Goal: Task Accomplishment & Management: Manage account settings

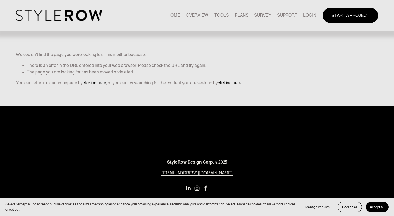
click at [311, 18] on link "LOGIN" at bounding box center [309, 15] width 13 height 7
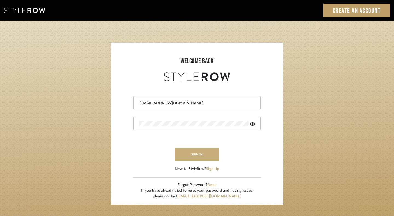
click at [198, 155] on button "sign in" at bounding box center [197, 154] width 44 height 13
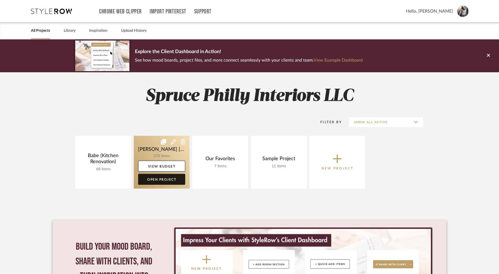
click at [166, 178] on link "Open Project" at bounding box center [161, 179] width 47 height 11
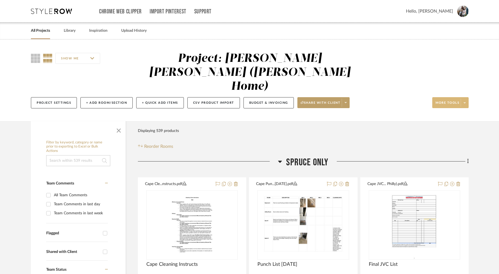
click at [467, 99] on span at bounding box center [465, 103] width 8 height 8
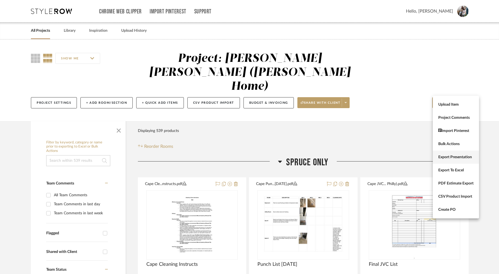
click at [451, 159] on span "Export Presentation" at bounding box center [455, 157] width 35 height 5
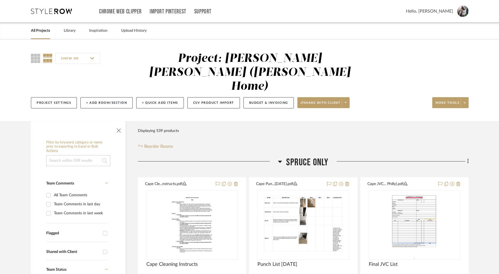
click at [438, 12] on span "Hello, [PERSON_NAME]" at bounding box center [429, 11] width 47 height 7
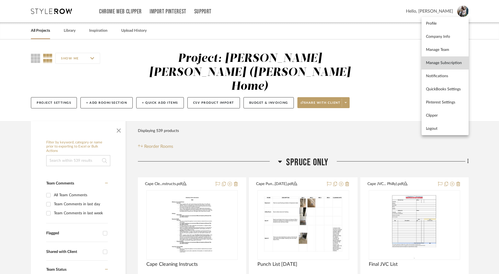
click at [439, 64] on span "Manage Subscription" at bounding box center [445, 63] width 38 height 5
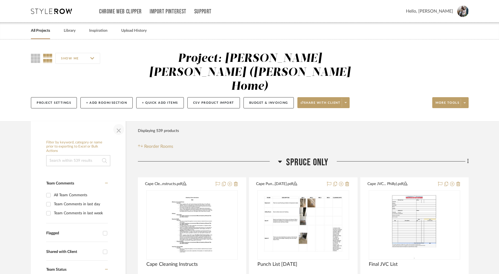
click at [119, 123] on span "button" at bounding box center [118, 129] width 13 height 13
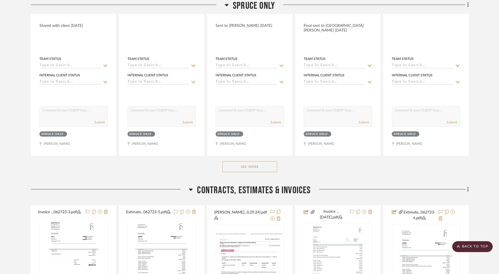
scroll to position [267, 0]
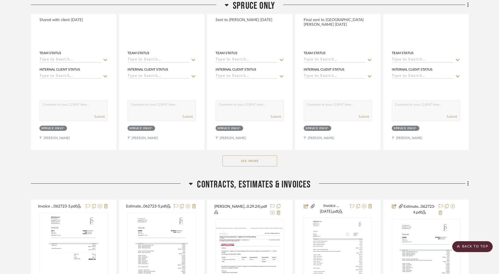
click at [265, 155] on button "See More" at bounding box center [249, 160] width 55 height 11
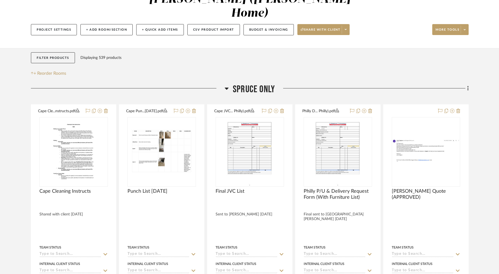
scroll to position [74, 0]
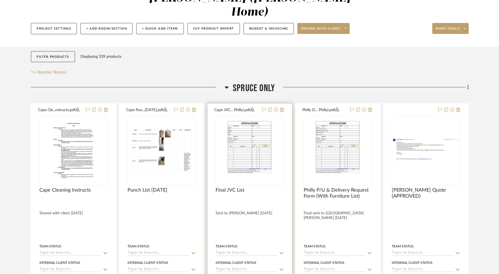
click at [254, 108] on icon at bounding box center [252, 110] width 4 height 4
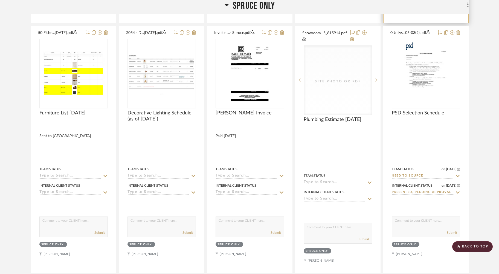
scroll to position [393, 0]
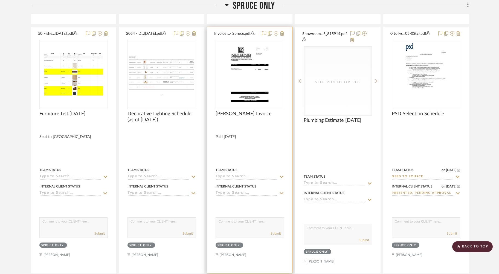
click at [254, 31] on icon at bounding box center [253, 33] width 4 height 4
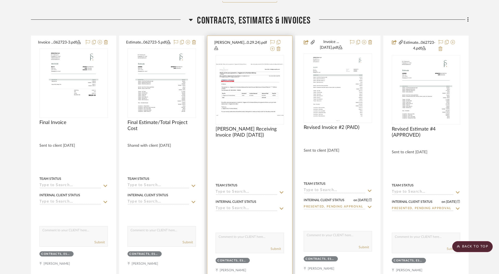
scroll to position [679, 0]
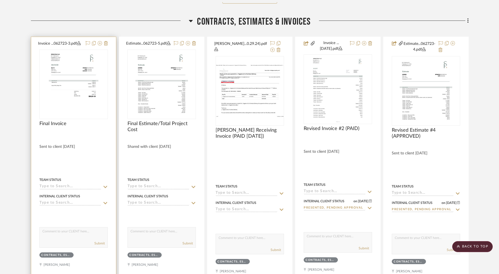
click at [80, 41] on icon at bounding box center [79, 43] width 4 height 4
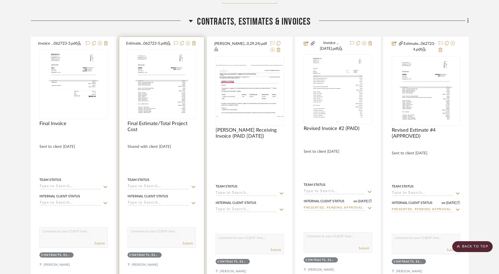
click at [167, 41] on icon at bounding box center [169, 43] width 4 height 4
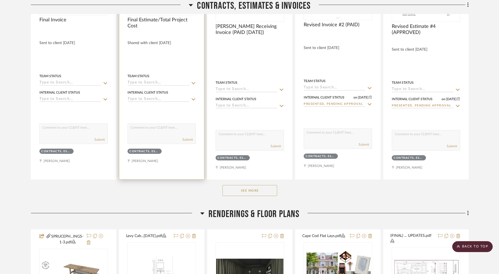
scroll to position [785, 0]
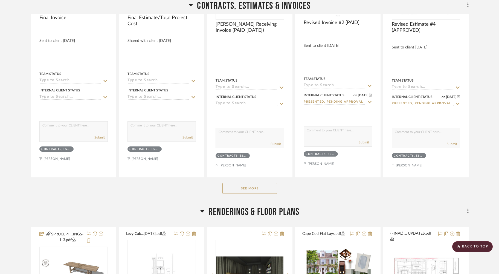
click at [243, 183] on button "See More" at bounding box center [249, 188] width 55 height 11
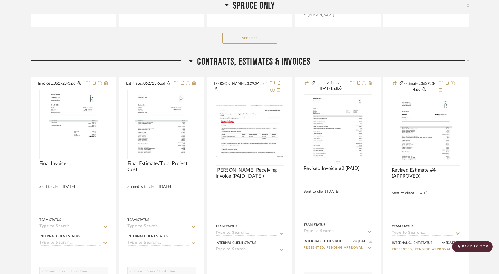
scroll to position [642, 0]
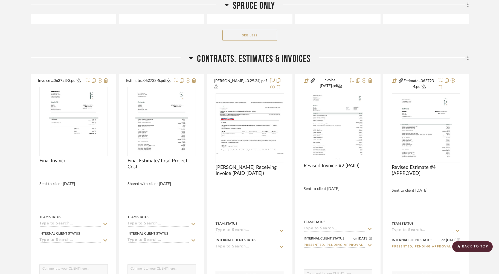
click at [468, 56] on icon at bounding box center [467, 58] width 1 height 5
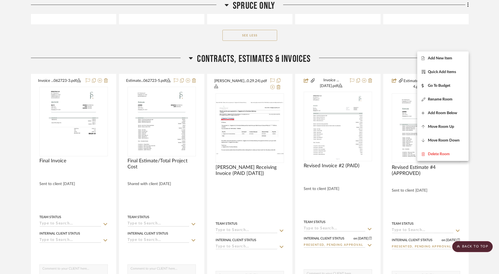
click at [475, 48] on div at bounding box center [249, 137] width 499 height 274
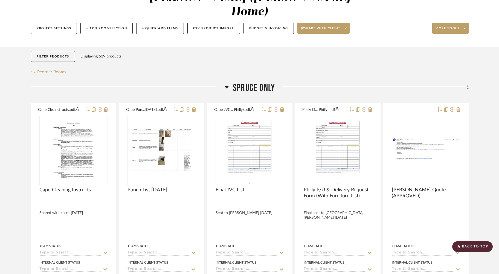
scroll to position [0, 0]
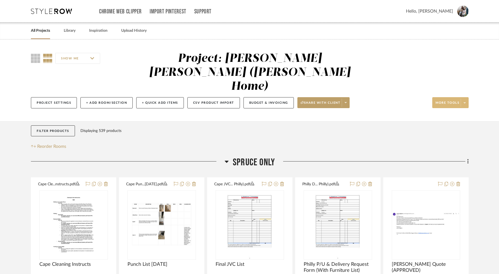
click at [464, 99] on span at bounding box center [465, 103] width 8 height 8
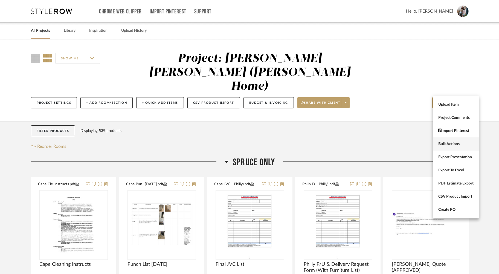
click at [450, 143] on span "Bulk Actions" at bounding box center [455, 144] width 35 height 5
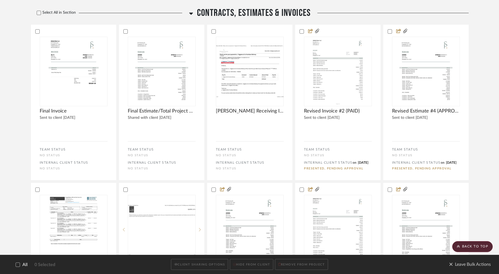
scroll to position [483, 0]
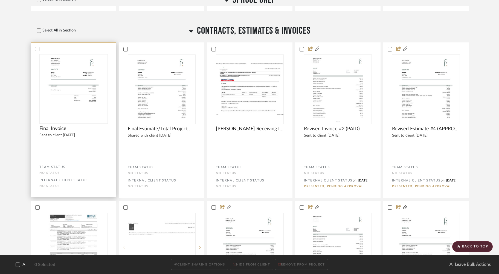
click at [37, 47] on icon at bounding box center [37, 49] width 4 height 4
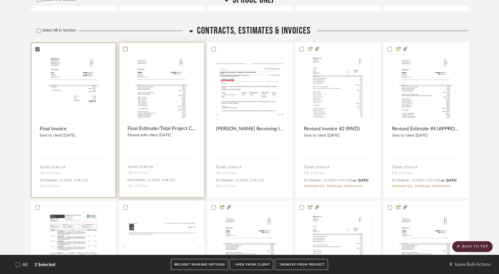
click at [126, 48] on icon at bounding box center [126, 49] width 4 height 3
click at [199, 267] on button "CLIENT SHARING OPTIONS" at bounding box center [199, 264] width 57 height 11
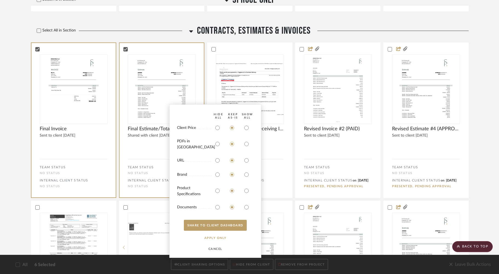
click at [215, 249] on button "CANCEL" at bounding box center [215, 248] width 34 height 11
